Goal: Book appointment/travel/reservation

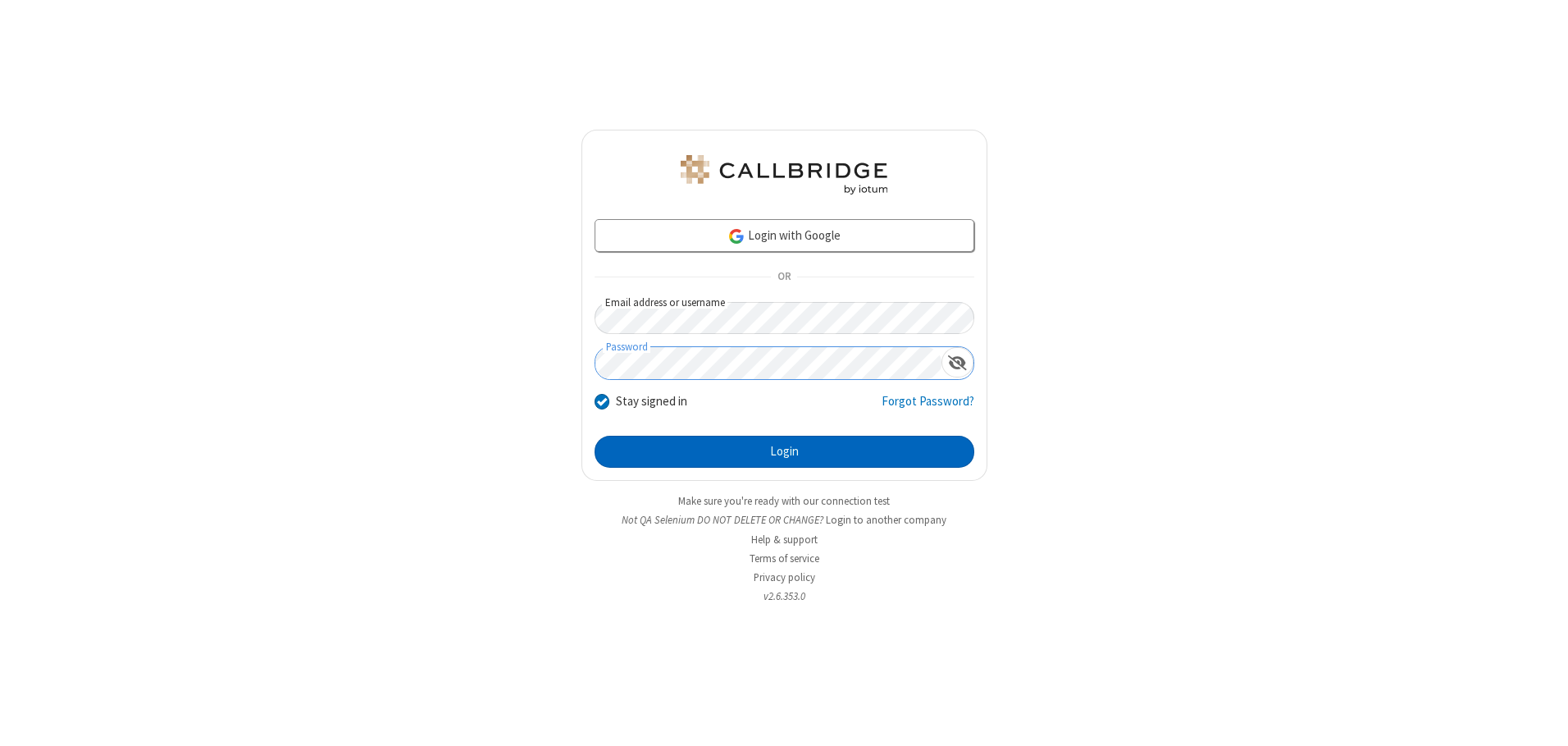
click at [784, 451] on button "Login" at bounding box center [784, 452] width 380 height 33
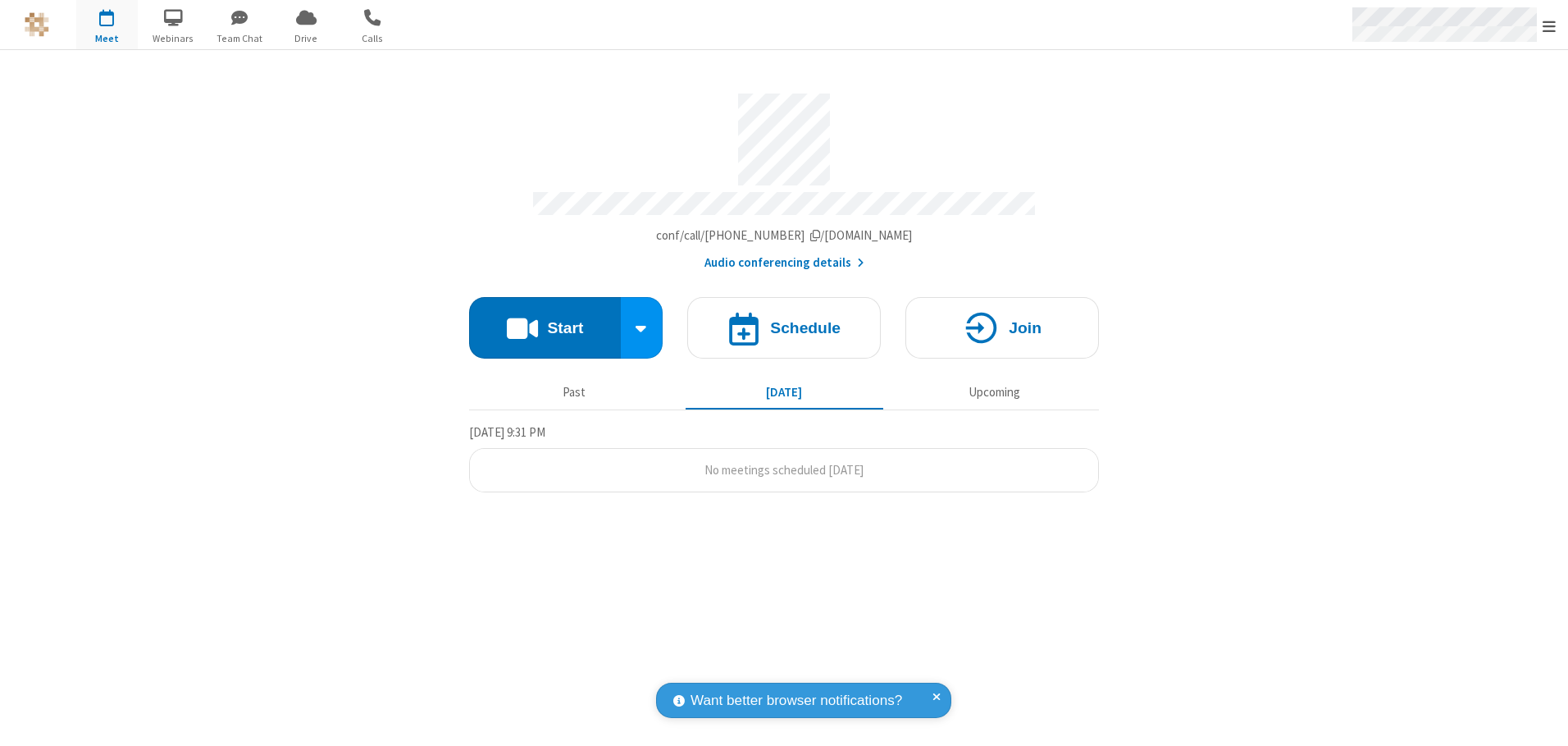
click at [1550, 25] on span "Open menu" at bounding box center [1550, 26] width 13 height 16
click at [107, 25] on span "button" at bounding box center [107, 16] width 62 height 28
click at [784, 322] on h4 "Schedule" at bounding box center [805, 328] width 70 height 15
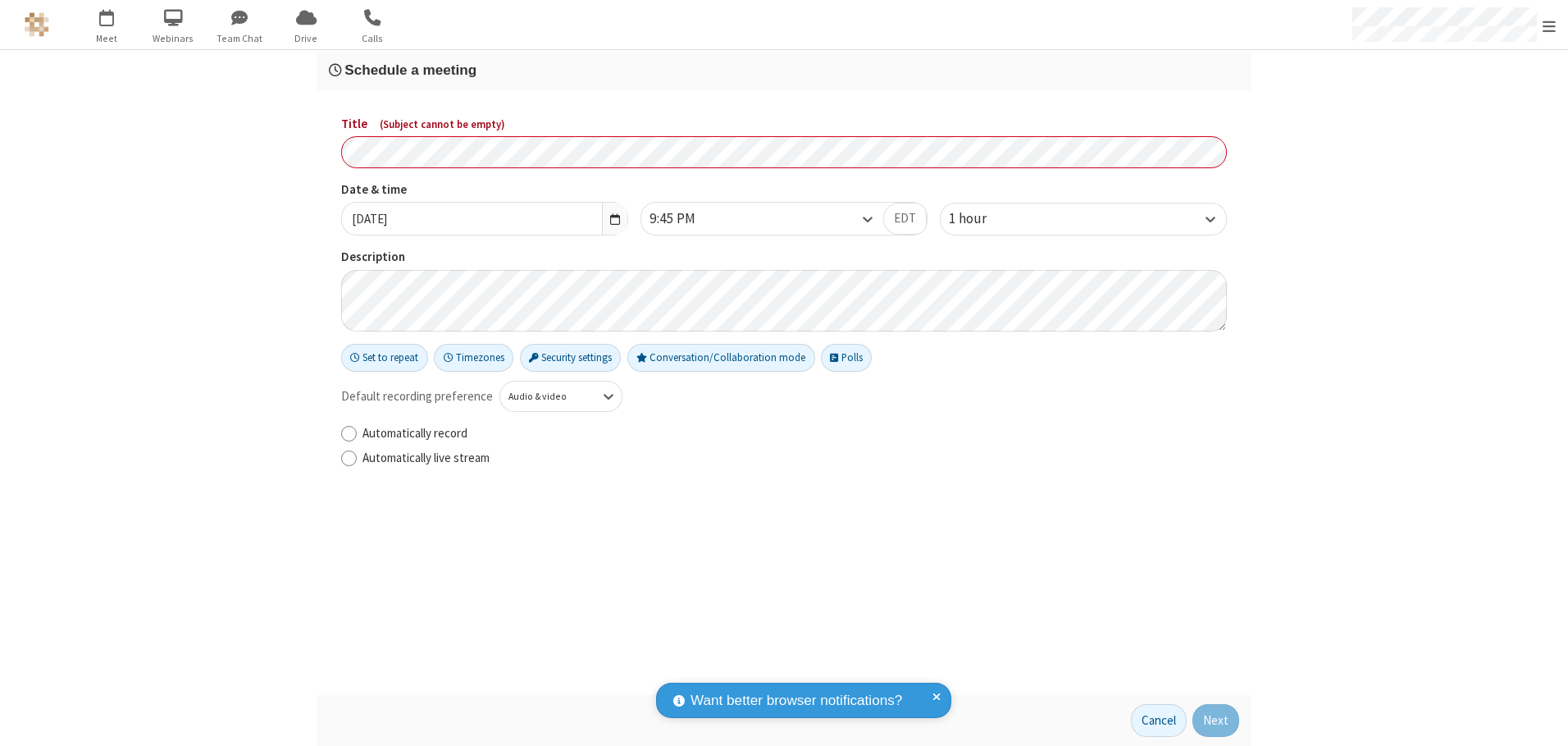
click at [784, 69] on h3 "Schedule a meeting" at bounding box center [784, 70] width 911 height 15
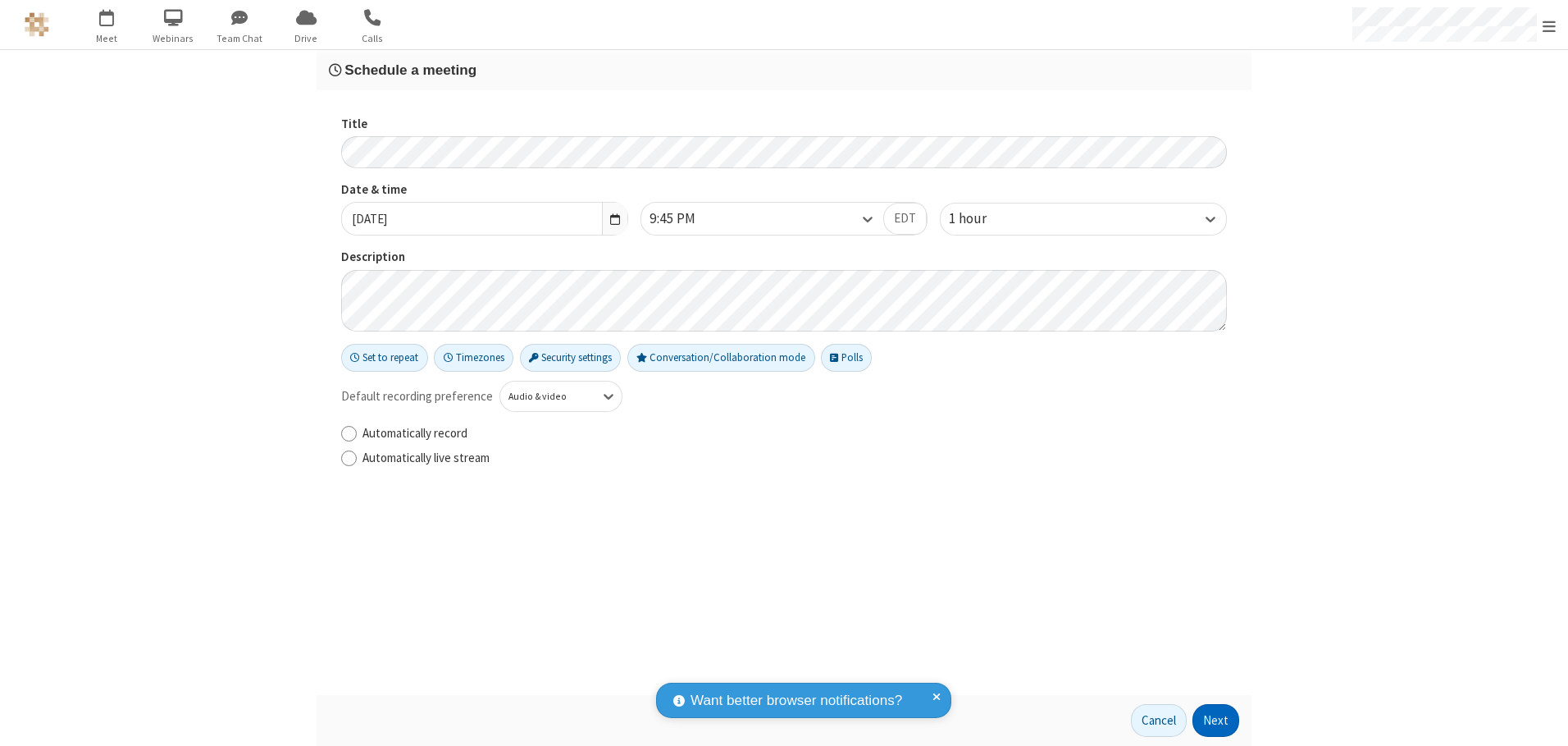
click at [1217, 721] on button "Next" at bounding box center [1216, 721] width 47 height 33
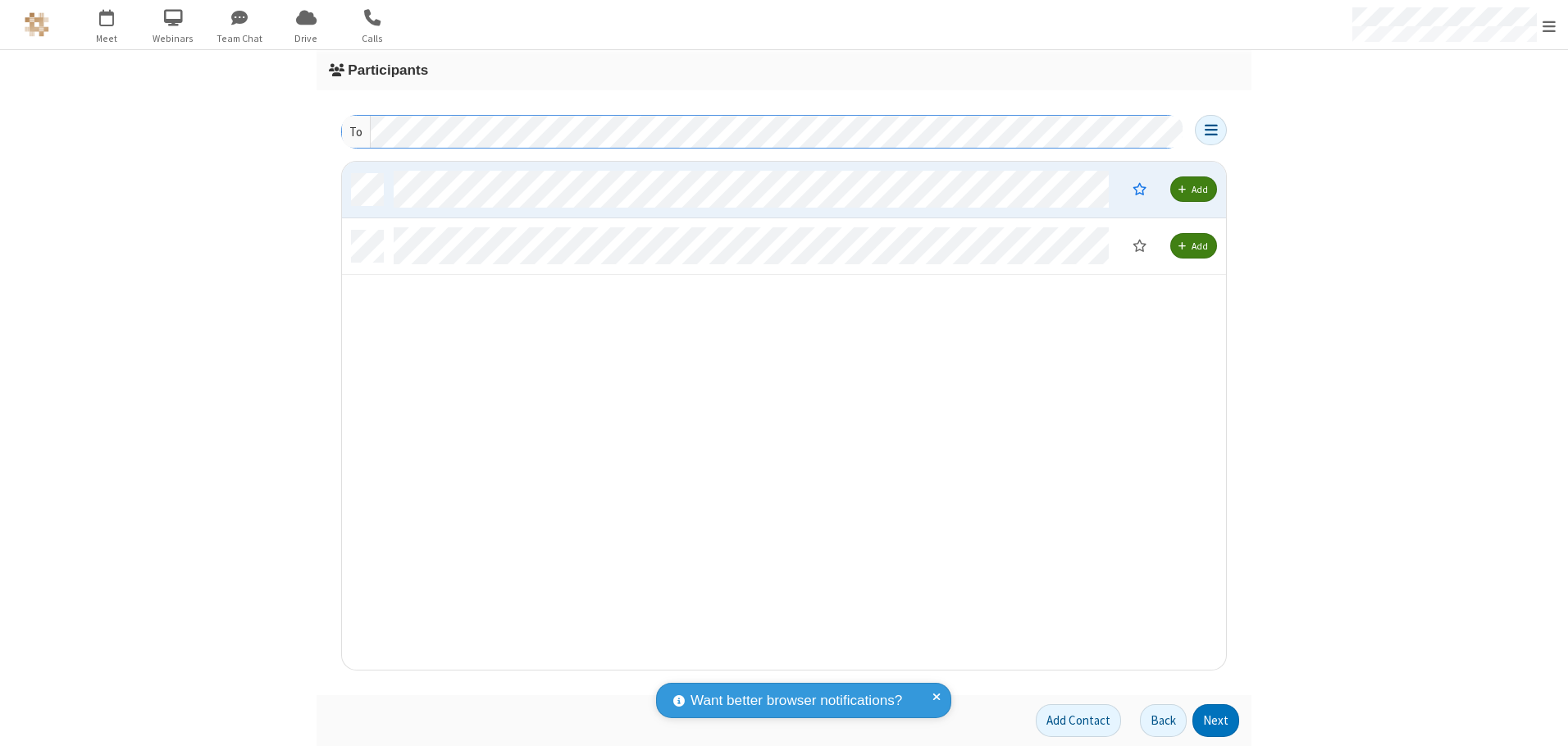
scroll to position [496, 872]
click at [1217, 721] on button "Next" at bounding box center [1216, 721] width 47 height 33
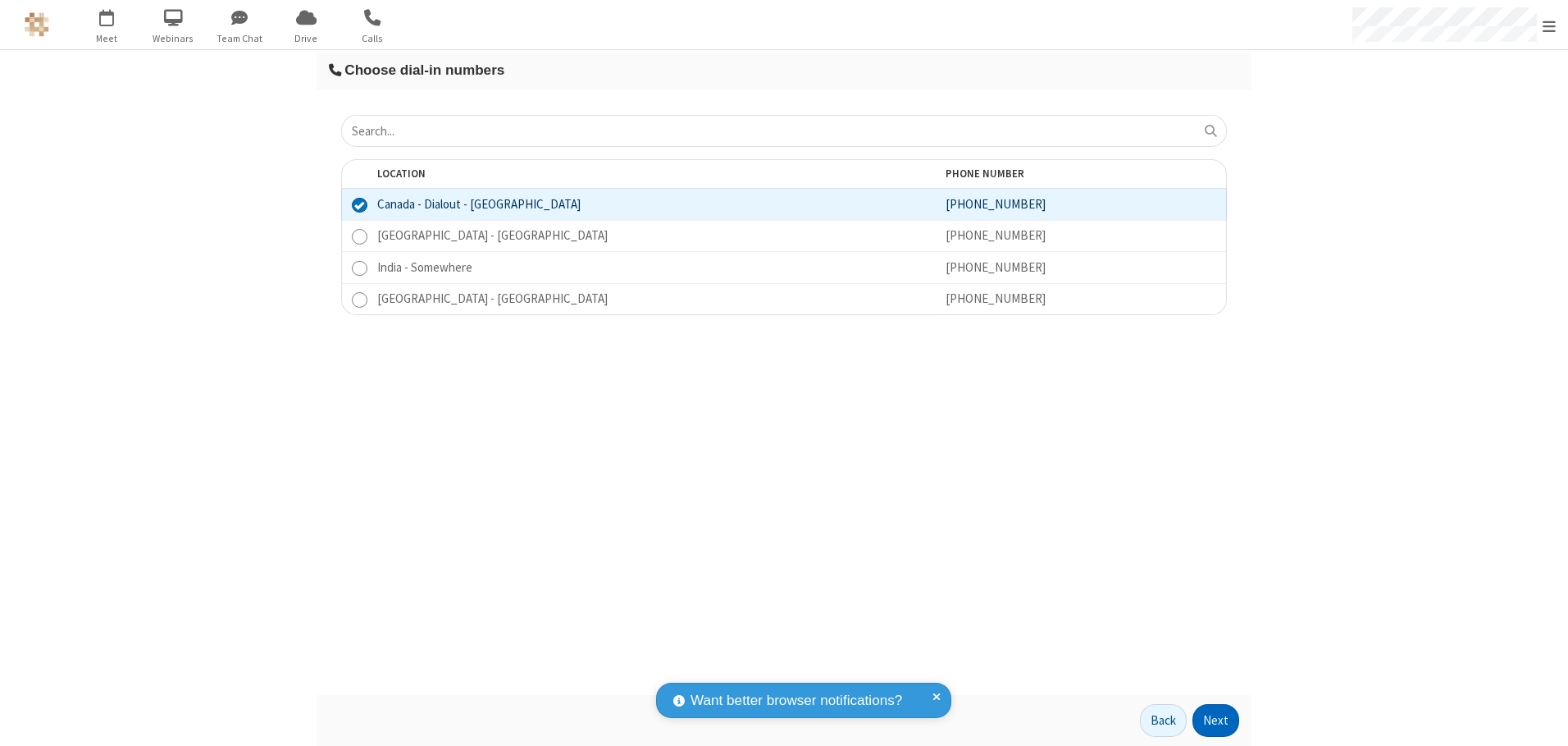
click at [1217, 721] on button "Next" at bounding box center [1216, 721] width 47 height 33
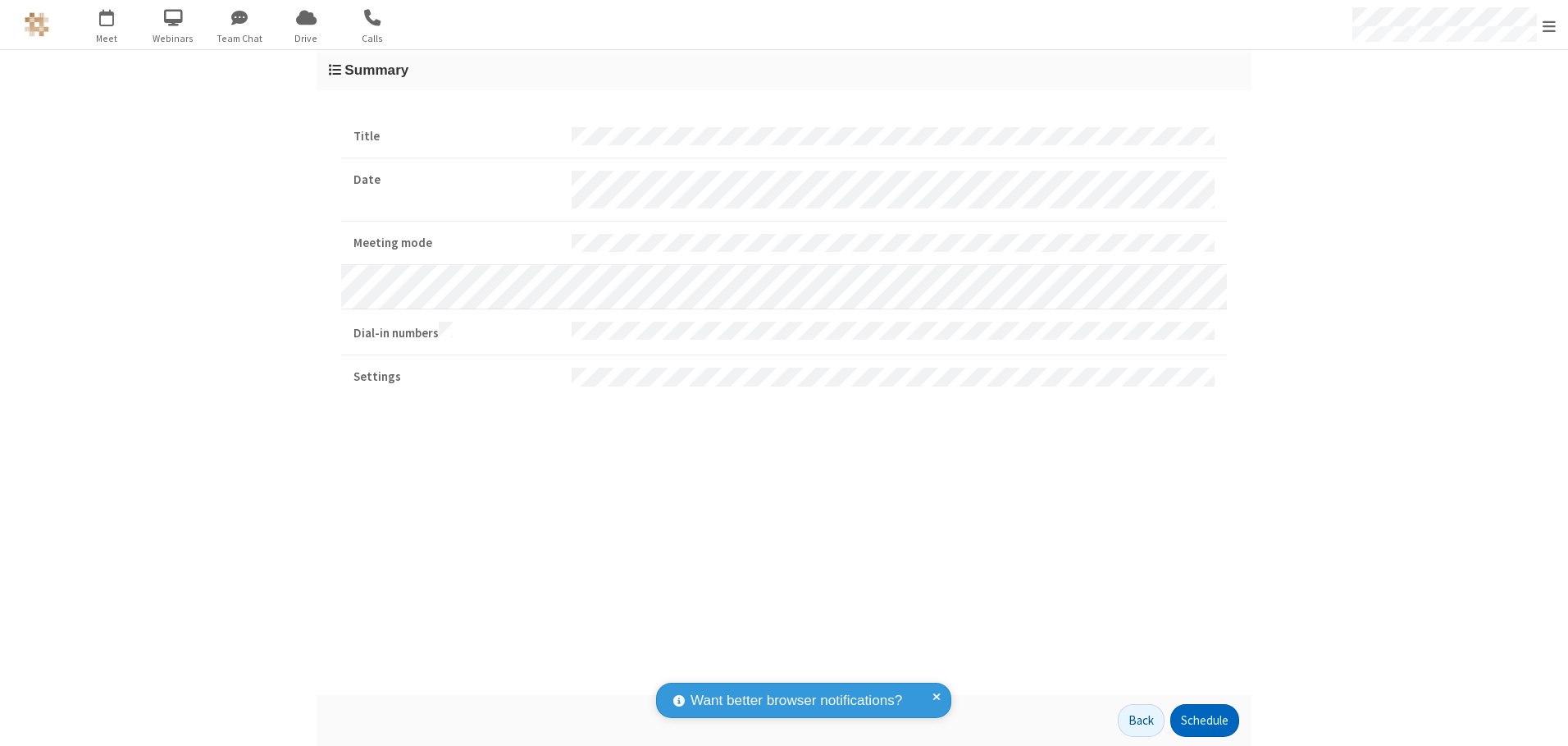
click at [1204, 721] on button "Schedule" at bounding box center [1205, 721] width 69 height 33
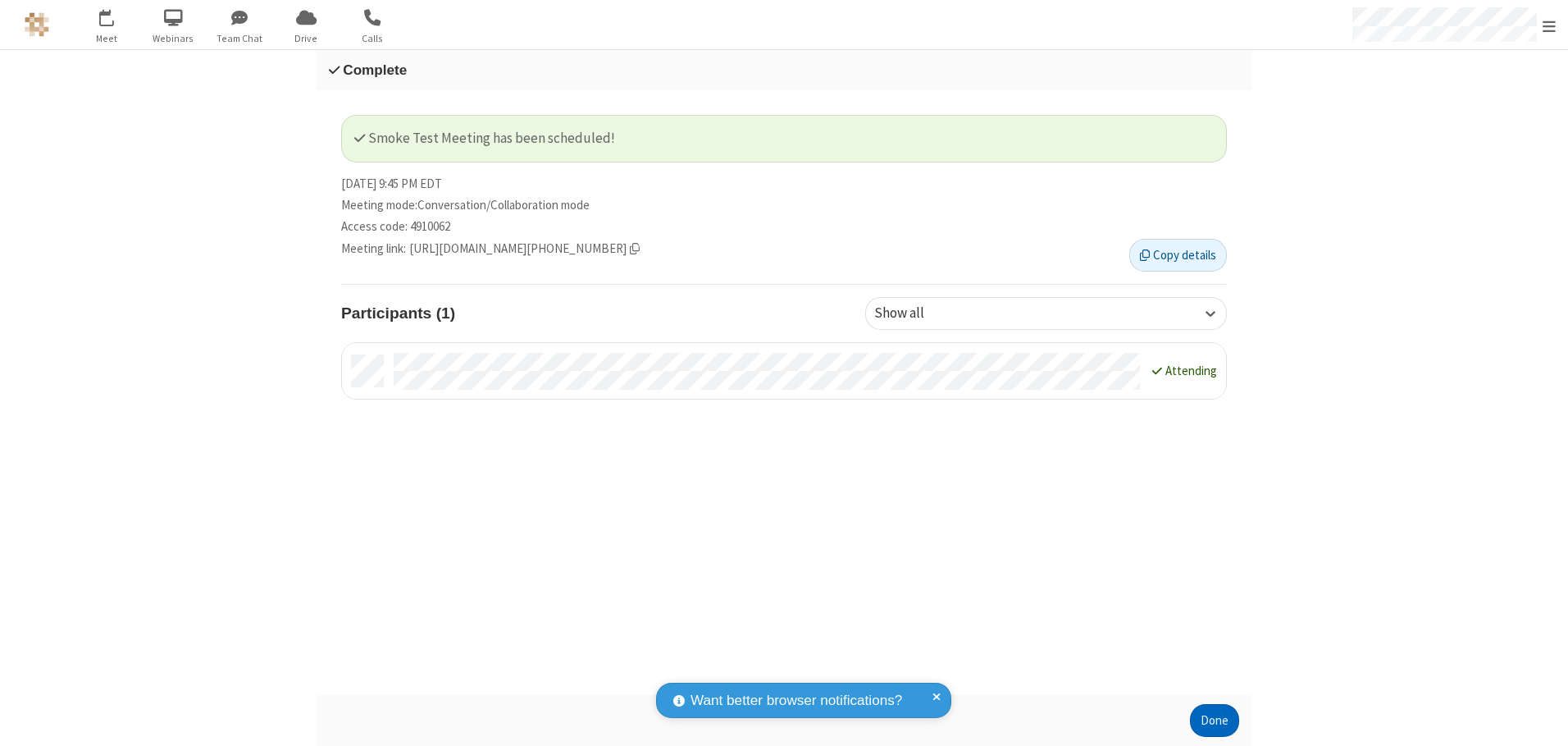
click at [1215, 721] on button "Done" at bounding box center [1214, 721] width 49 height 33
